Goal: Information Seeking & Learning: Learn about a topic

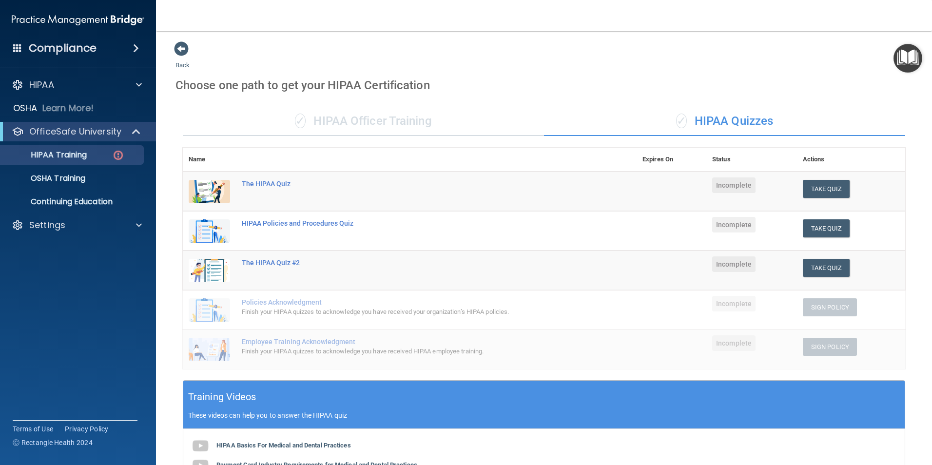
scroll to position [218, 0]
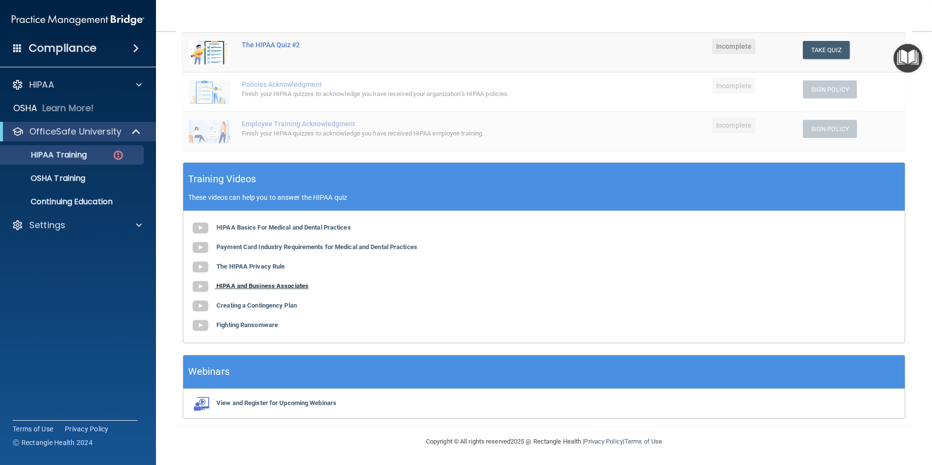
click at [261, 285] on b "HIPAA and Business Associates" at bounding box center [262, 285] width 92 height 7
click at [251, 304] on b "Creating a Contingency Plan" at bounding box center [256, 305] width 80 height 7
click at [260, 325] on b "Fighting Ransomware" at bounding box center [246, 324] width 61 height 7
click at [431, 173] on div "Training Videos These videos can help you to answer the HIPAA quiz" at bounding box center [543, 187] width 721 height 48
click at [83, 175] on p "OSHA Training" at bounding box center [45, 178] width 79 height 10
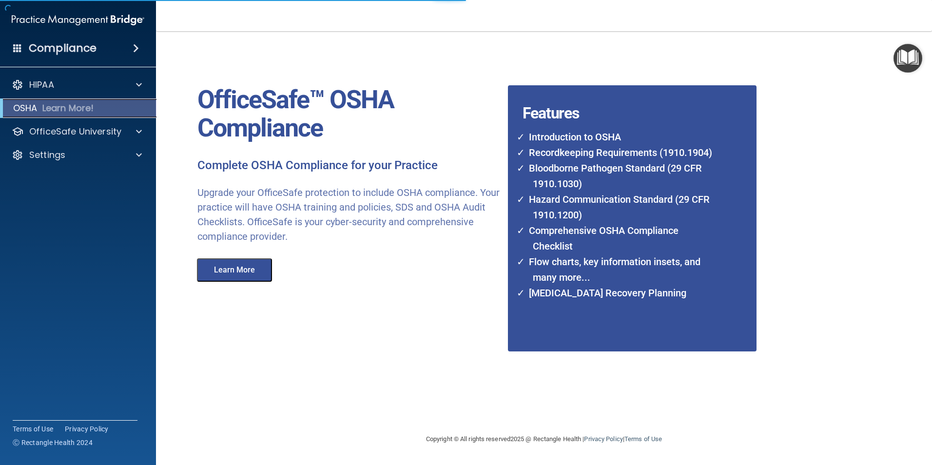
click at [89, 107] on p "Learn More!" at bounding box center [68, 108] width 52 height 12
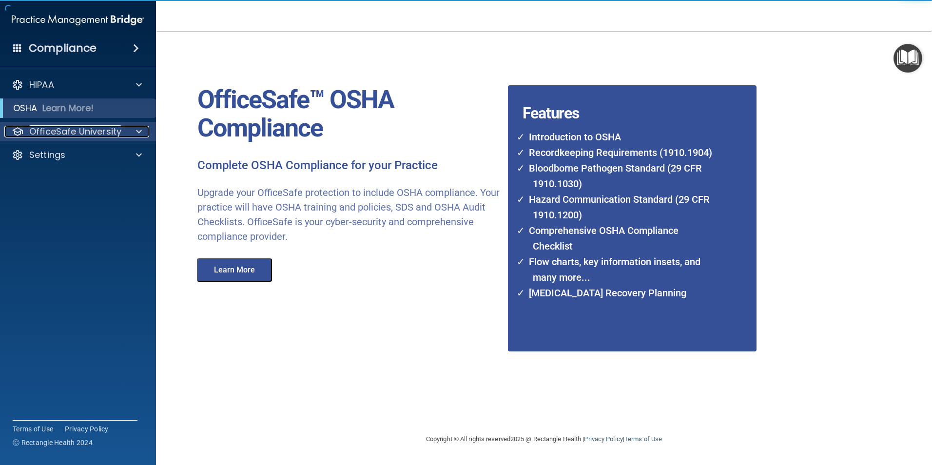
click at [100, 134] on p "OfficeSafe University" at bounding box center [75, 132] width 92 height 12
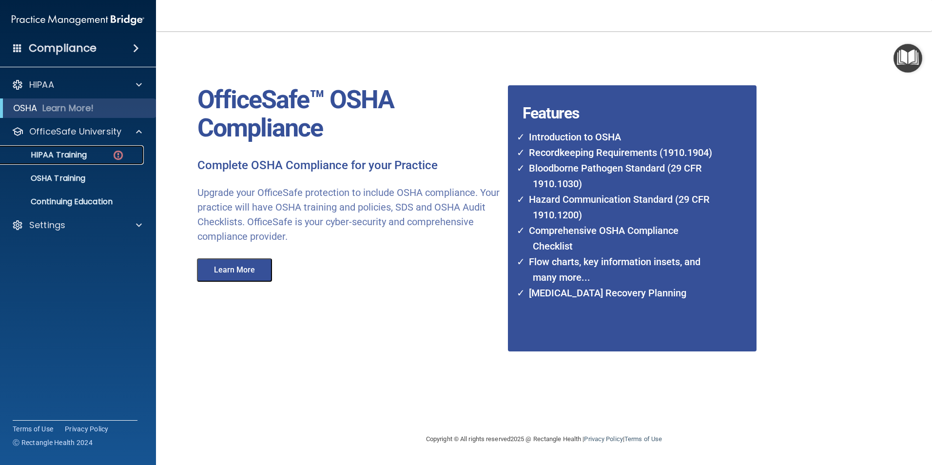
click at [78, 158] on p "HIPAA Training" at bounding box center [46, 155] width 80 height 10
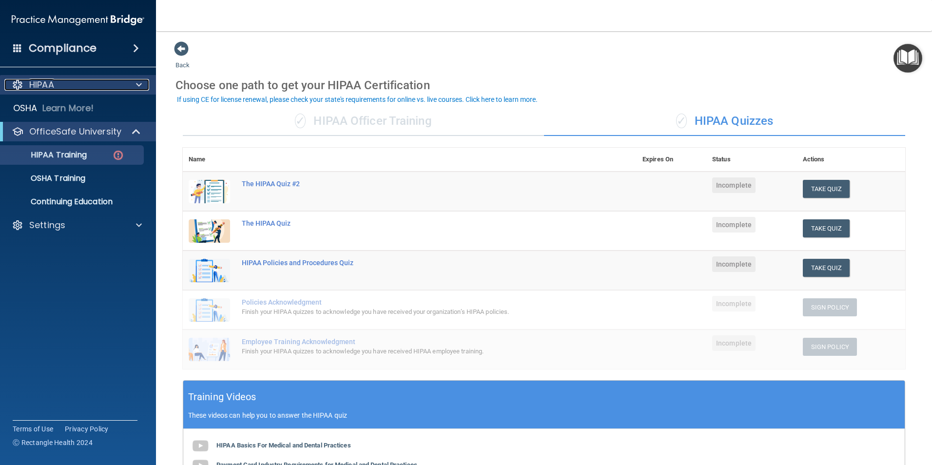
click at [53, 80] on p "HIPAA" at bounding box center [41, 85] width 25 height 12
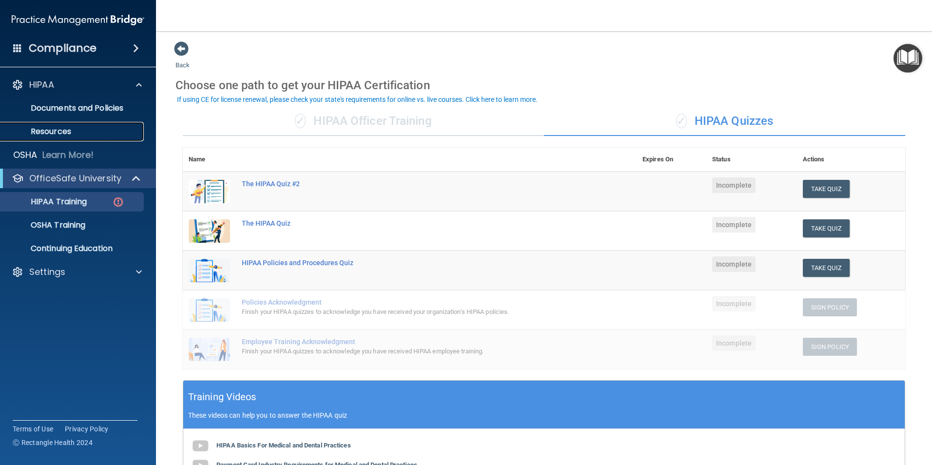
click at [72, 129] on p "Resources" at bounding box center [72, 132] width 133 height 10
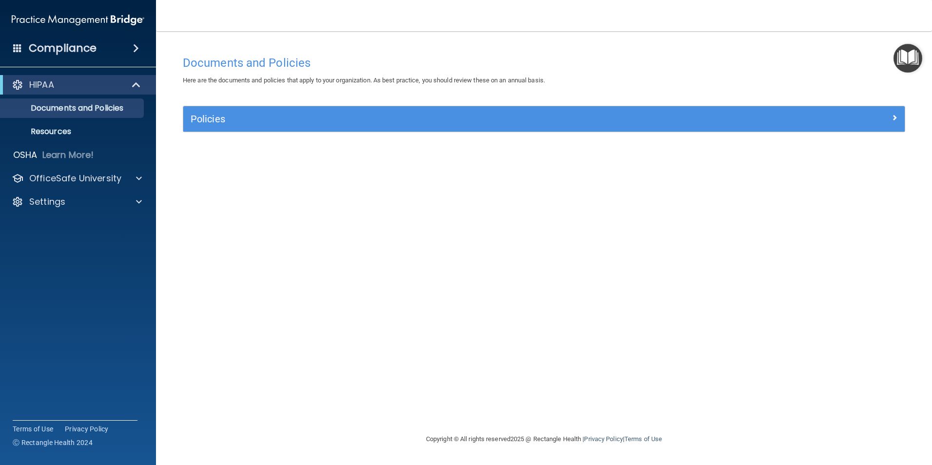
click at [133, 46] on span at bounding box center [136, 48] width 6 height 12
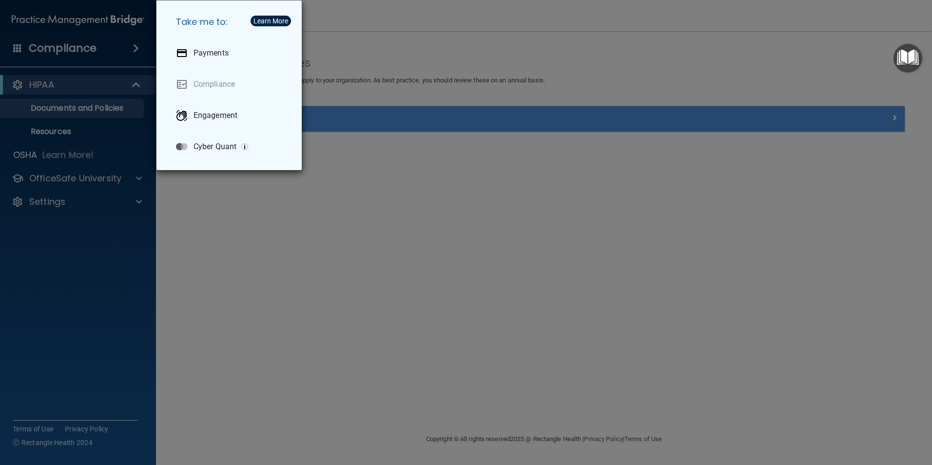
click at [91, 55] on div "Take me to: Payments Compliance Engagement Cyber Quant" at bounding box center [466, 232] width 932 height 465
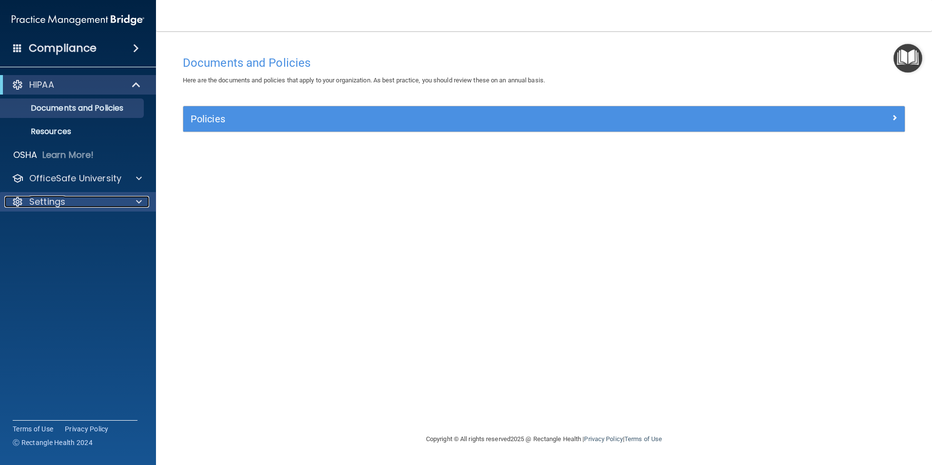
click at [50, 198] on p "Settings" at bounding box center [47, 202] width 36 height 12
click at [100, 204] on div "Settings" at bounding box center [64, 202] width 121 height 12
click at [88, 204] on div "Settings" at bounding box center [64, 202] width 121 height 12
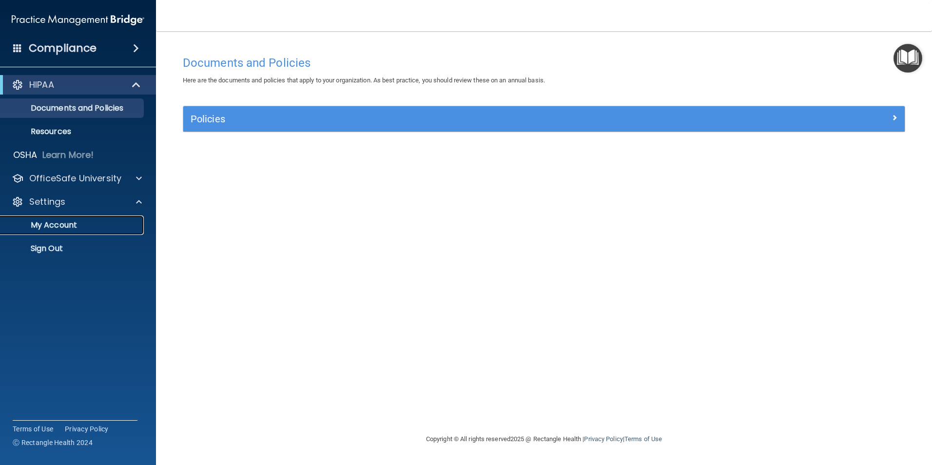
click at [82, 230] on p "My Account" at bounding box center [72, 225] width 133 height 10
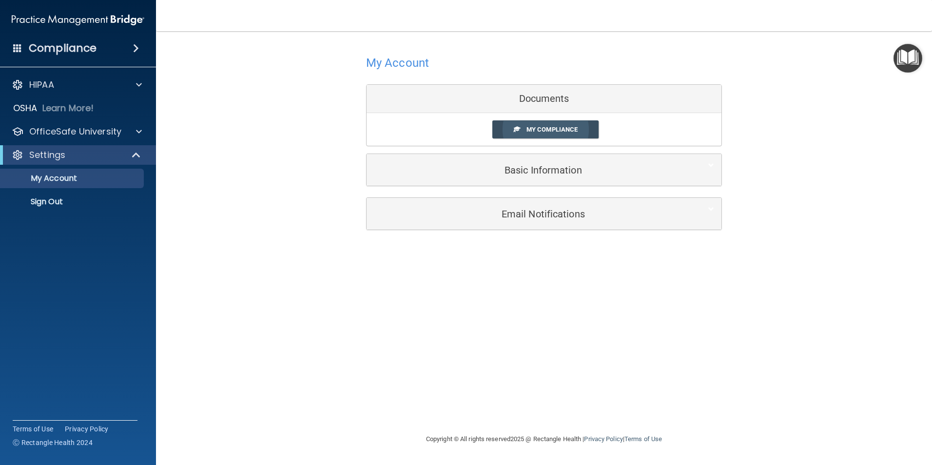
click at [545, 129] on span "My Compliance" at bounding box center [551, 129] width 51 height 7
